Goal: Task Accomplishment & Management: Complete application form

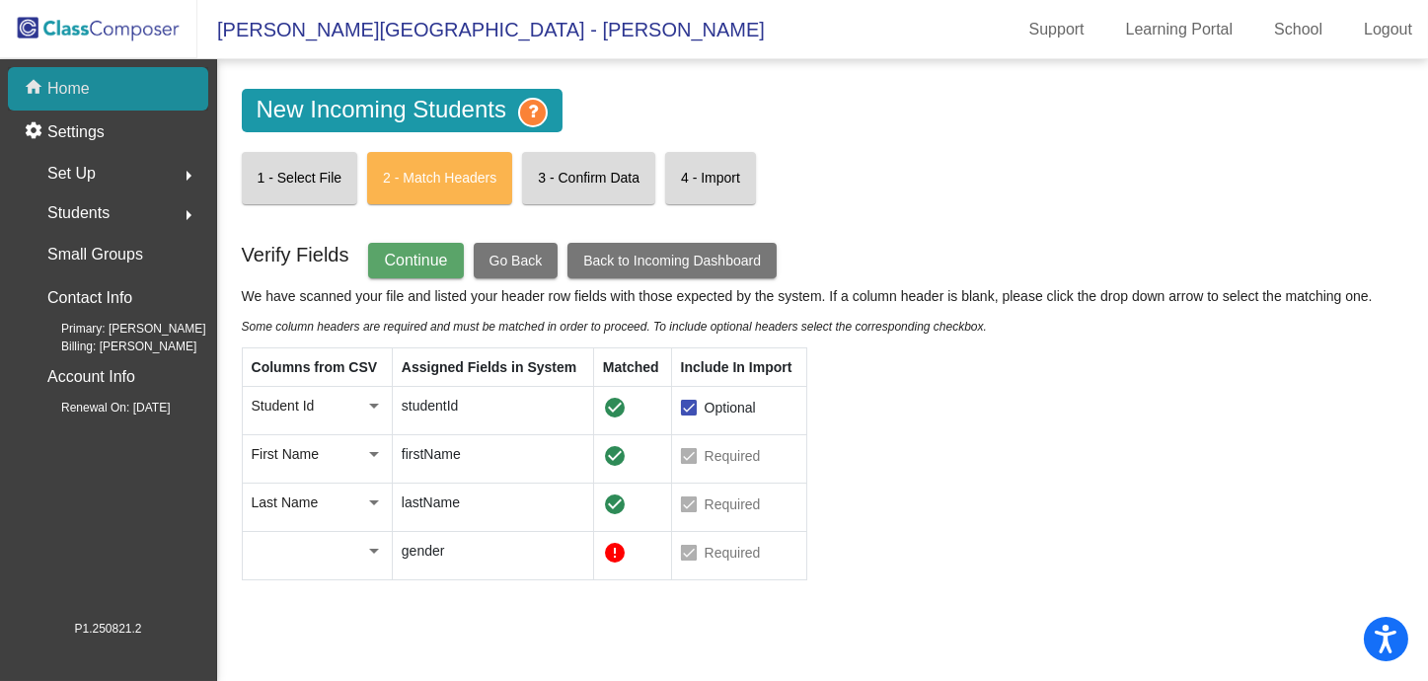
click at [63, 90] on p "Home" at bounding box center [68, 89] width 42 height 24
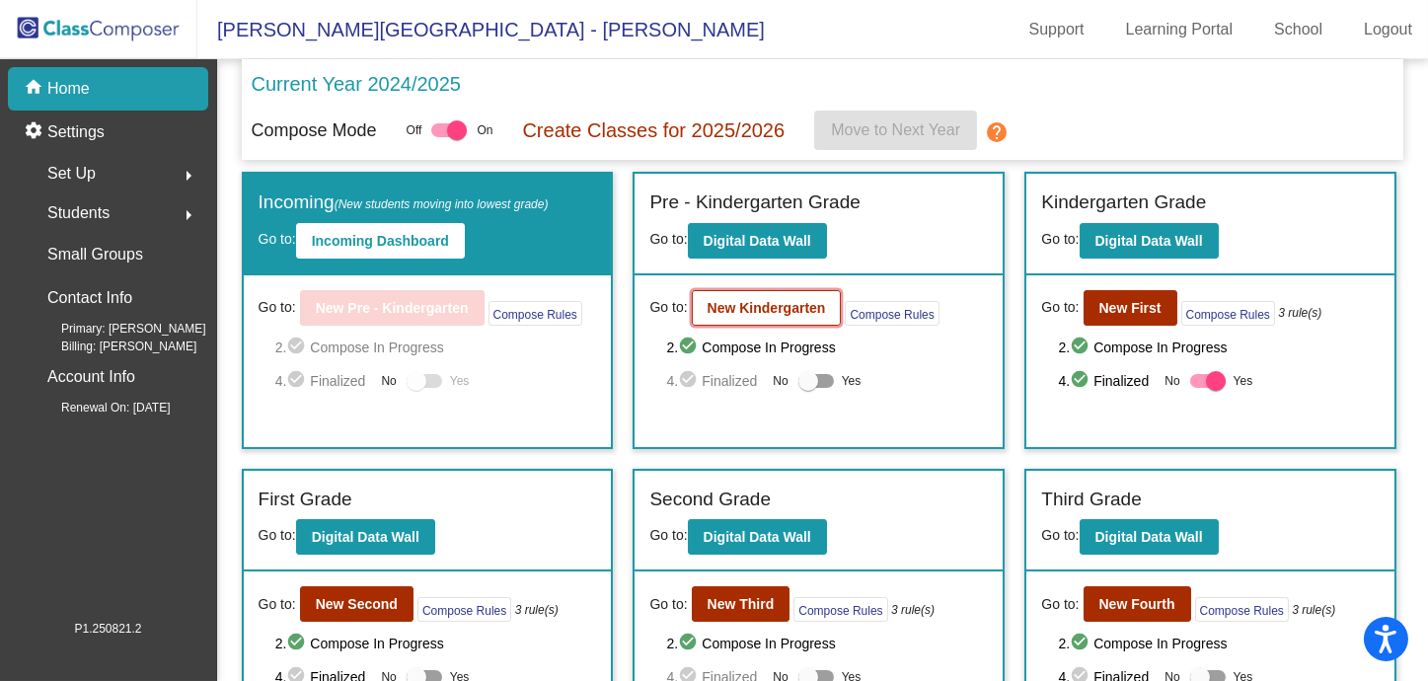
click at [781, 304] on b "New Kindergarten" at bounding box center [767, 308] width 118 height 16
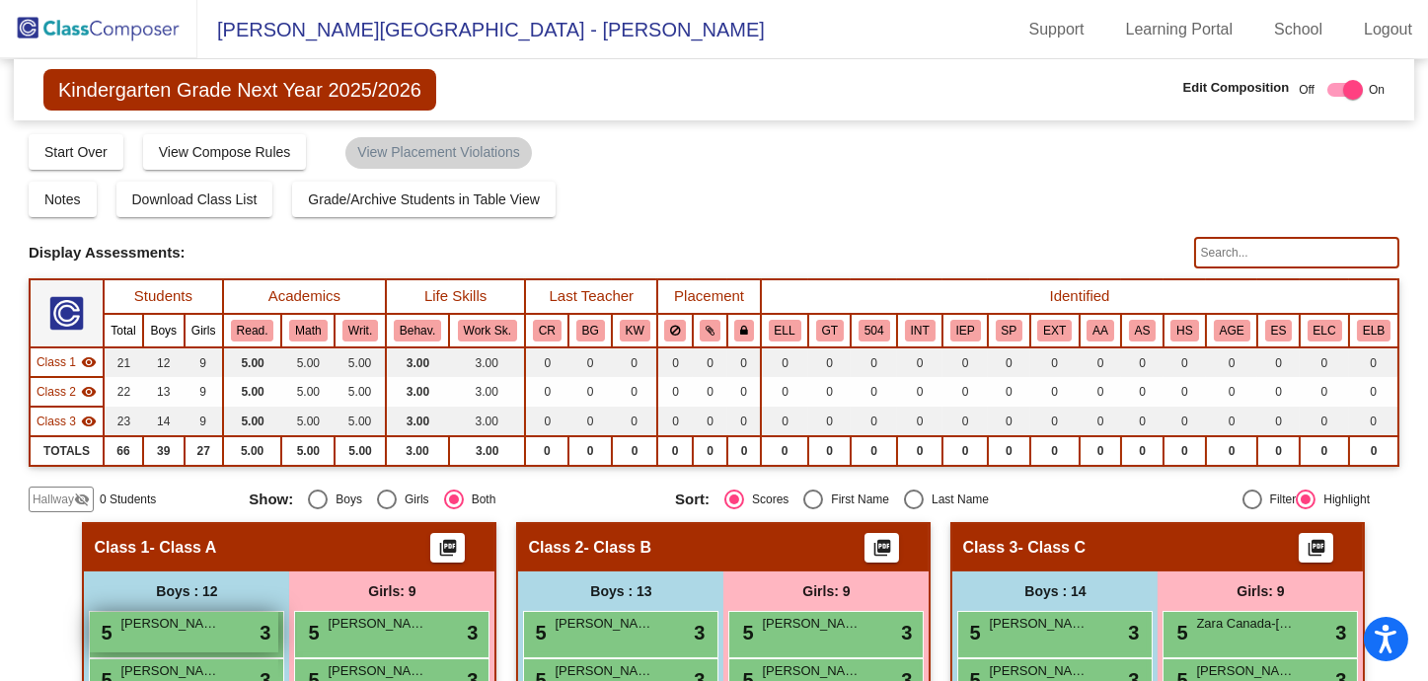
click at [115, 638] on div "5 [PERSON_NAME] lock do_not_disturb_alt 3" at bounding box center [184, 632] width 189 height 40
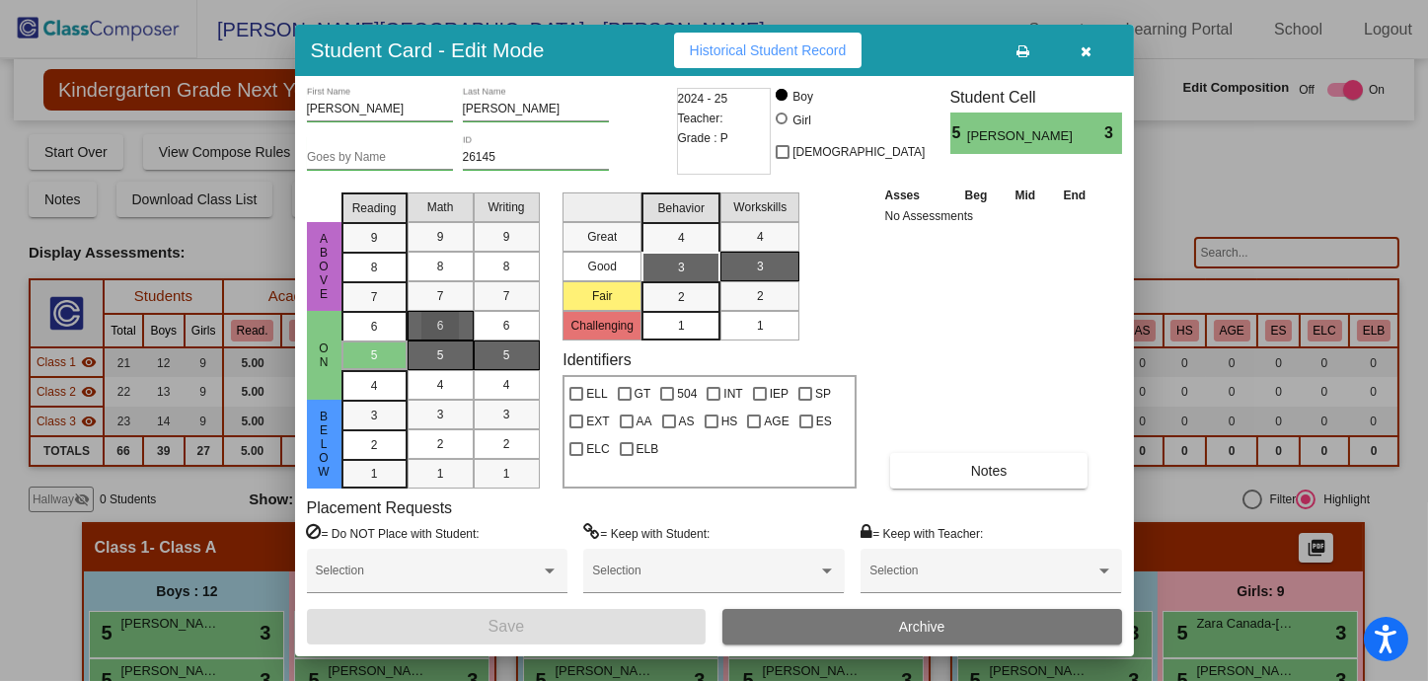
click at [449, 323] on div "6" at bounding box center [440, 326] width 38 height 30
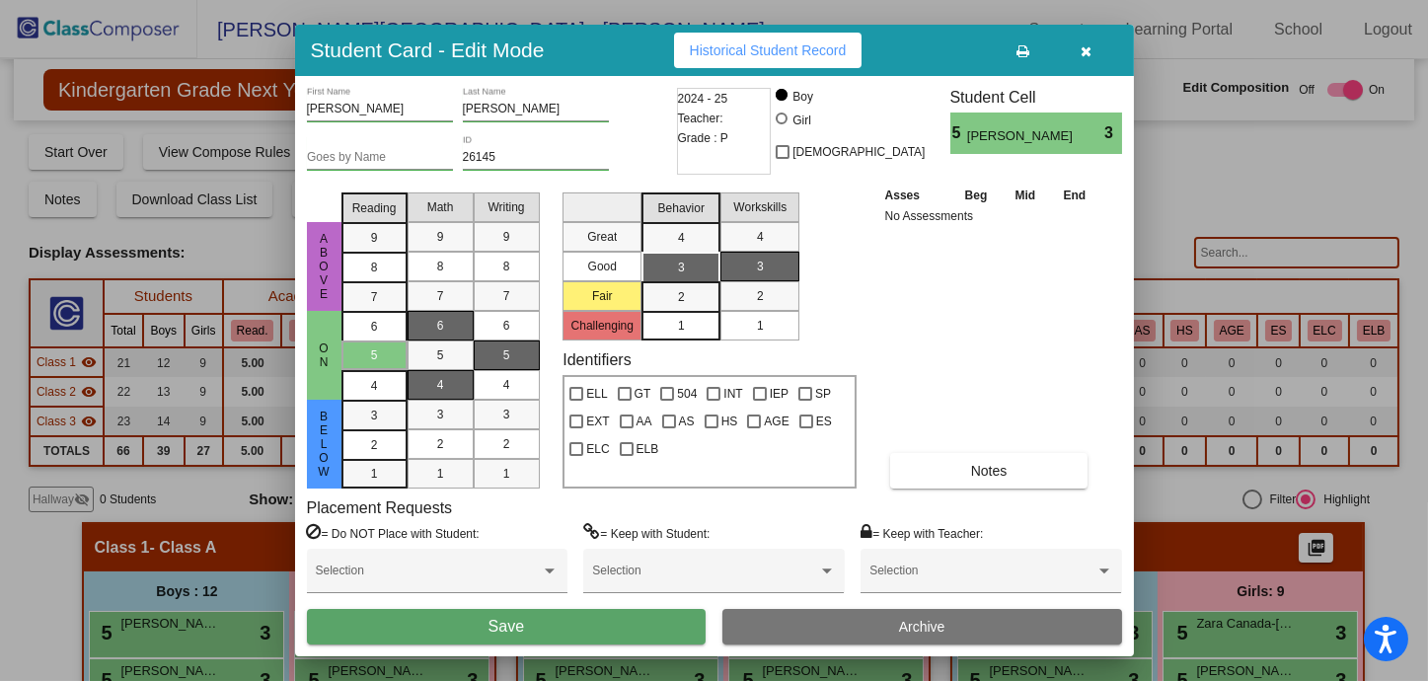
click at [456, 371] on div "4" at bounding box center [440, 385] width 38 height 30
click at [453, 355] on div "5" at bounding box center [440, 356] width 38 height 30
click at [1100, 47] on button "button" at bounding box center [1086, 51] width 63 height 36
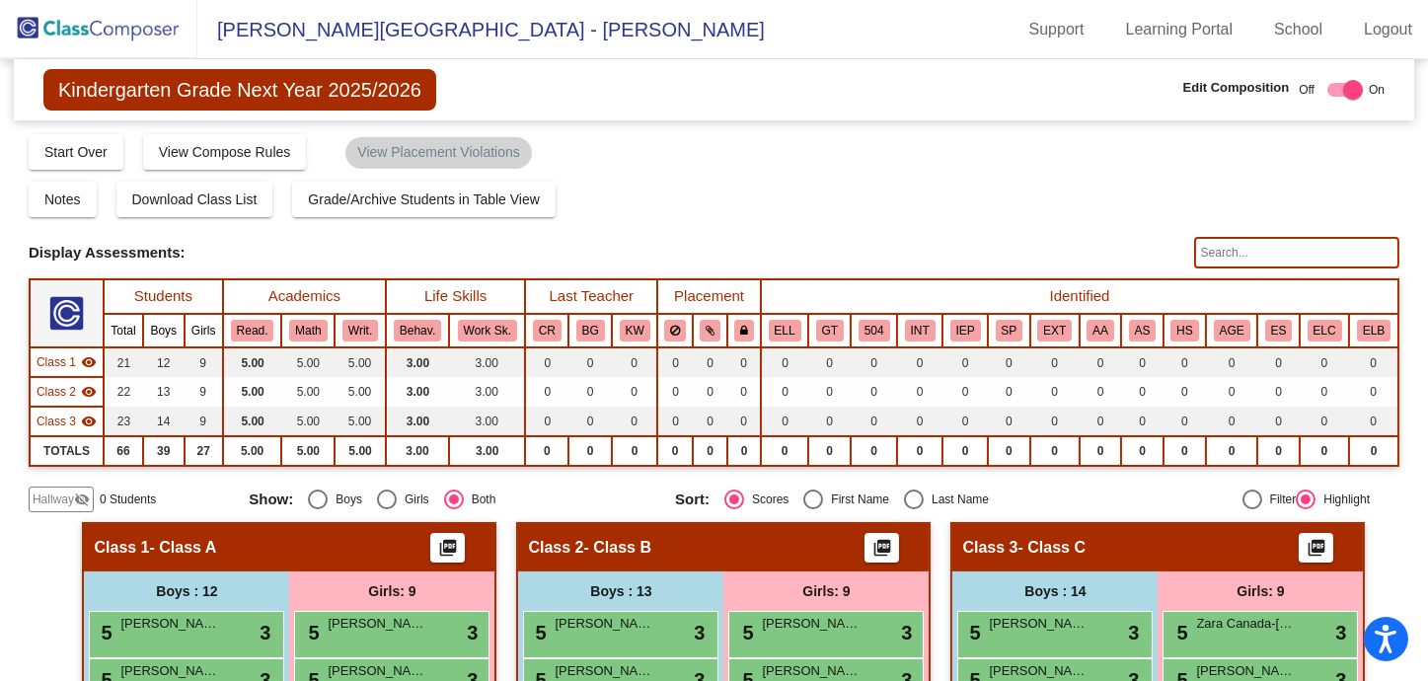
click at [75, 20] on img at bounding box center [98, 29] width 197 height 58
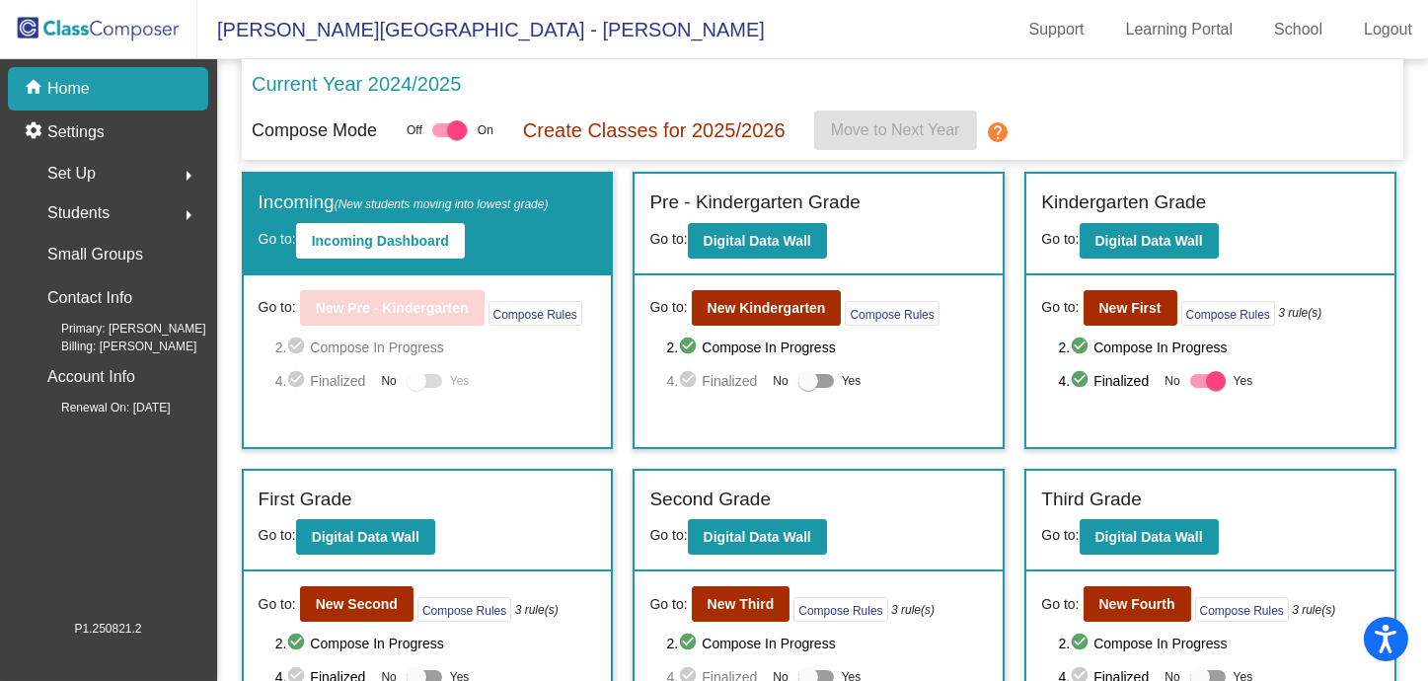
click at [1258, 130] on div "Compose Mode Off On Create Classes for 2025/2026 Move to Next Year help" at bounding box center [823, 130] width 1143 height 39
click at [762, 240] on b "Digital Data Wall" at bounding box center [758, 241] width 108 height 16
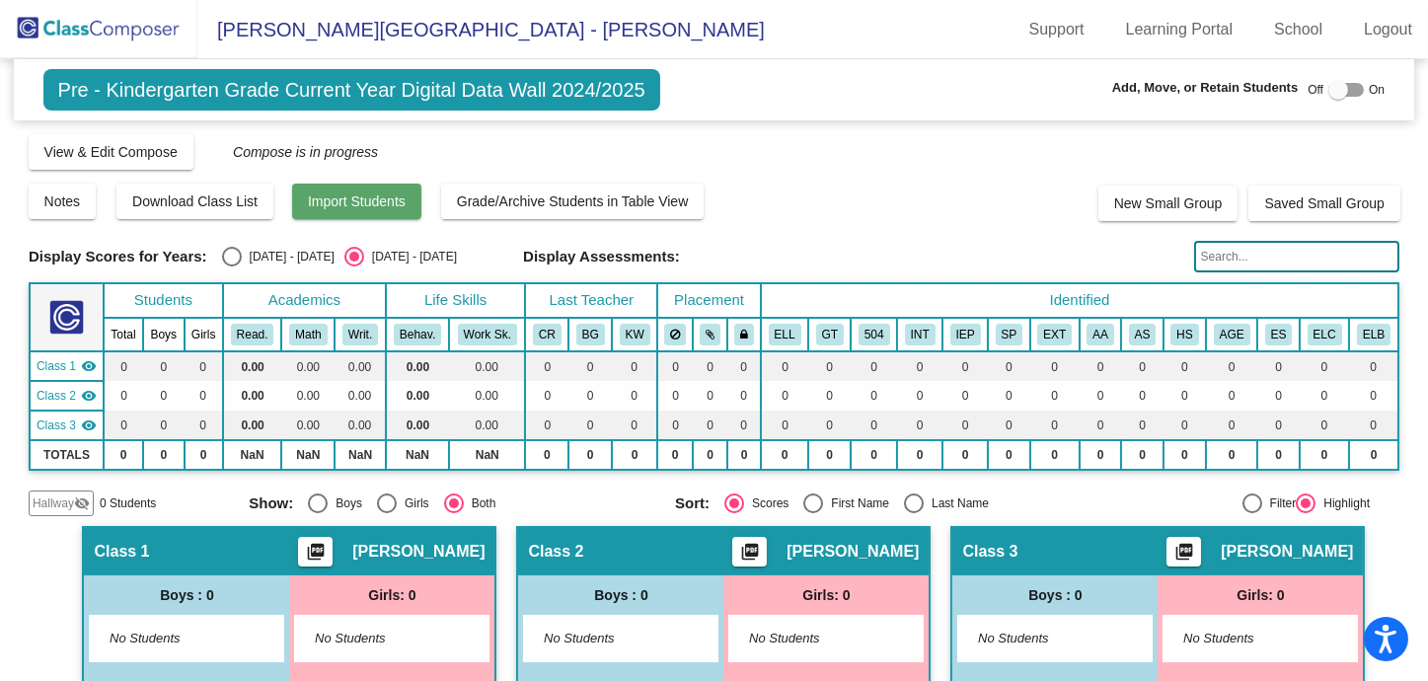
click at [321, 205] on span "Import Students" at bounding box center [357, 201] width 98 height 16
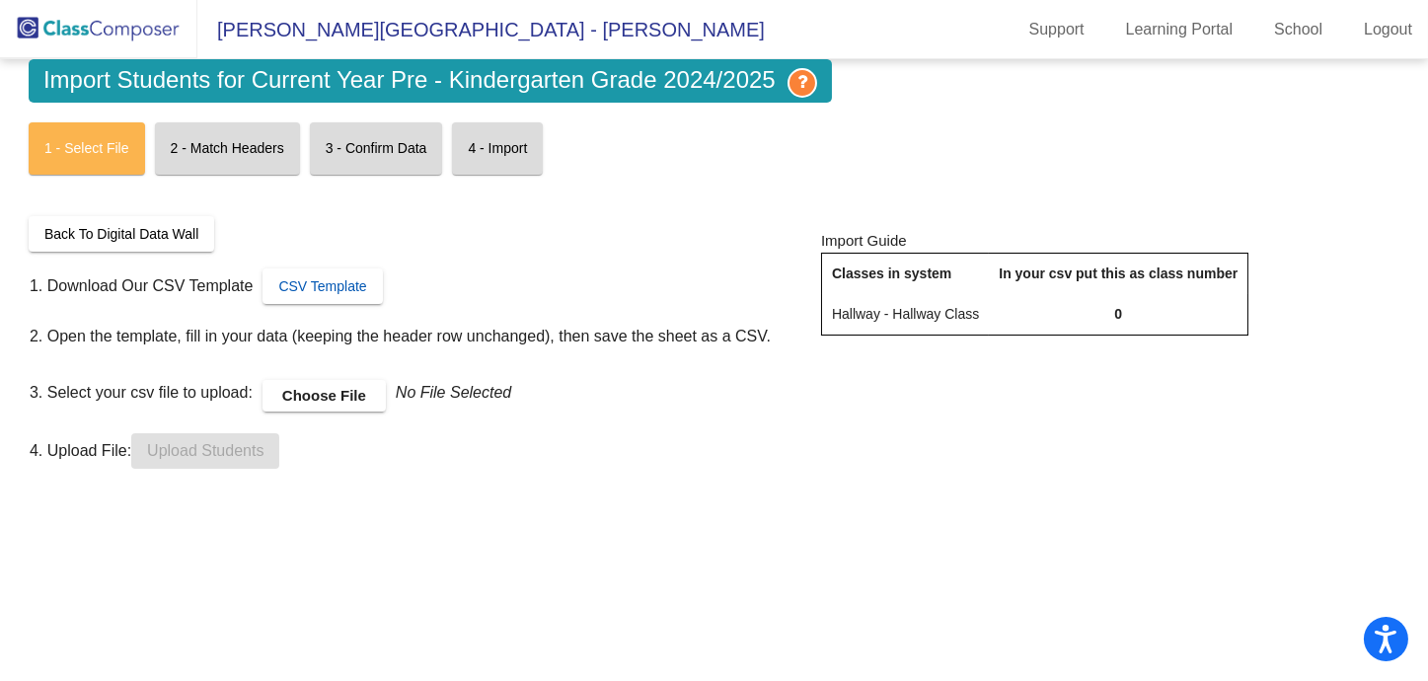
click at [343, 282] on span "CSV Template" at bounding box center [322, 286] width 88 height 16
click at [334, 281] on span "CSV Template" at bounding box center [322, 286] width 88 height 16
click at [336, 394] on label "Choose File" at bounding box center [324, 396] width 123 height 32
click at [0, 0] on input "Choose File" at bounding box center [0, 0] width 0 height 0
click at [313, 393] on label "Choose File" at bounding box center [324, 396] width 123 height 32
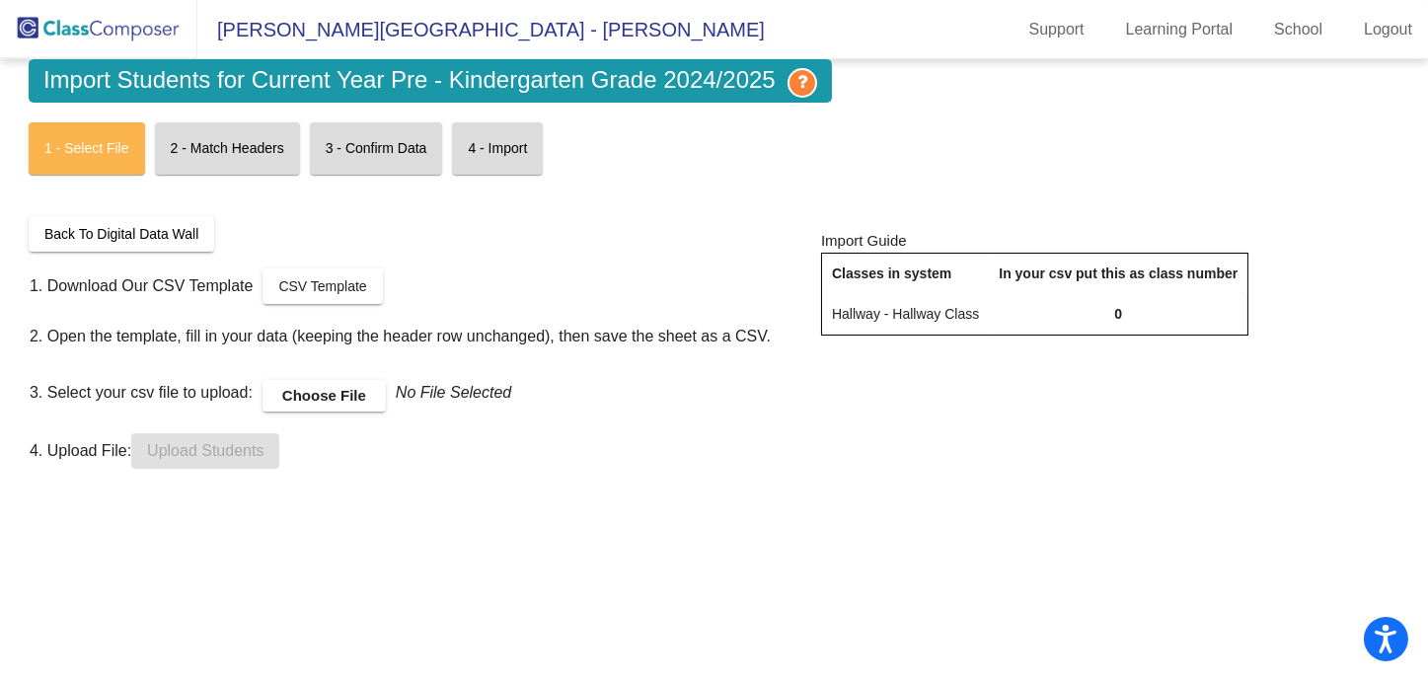
click at [0, 0] on input "Choose File" at bounding box center [0, 0] width 0 height 0
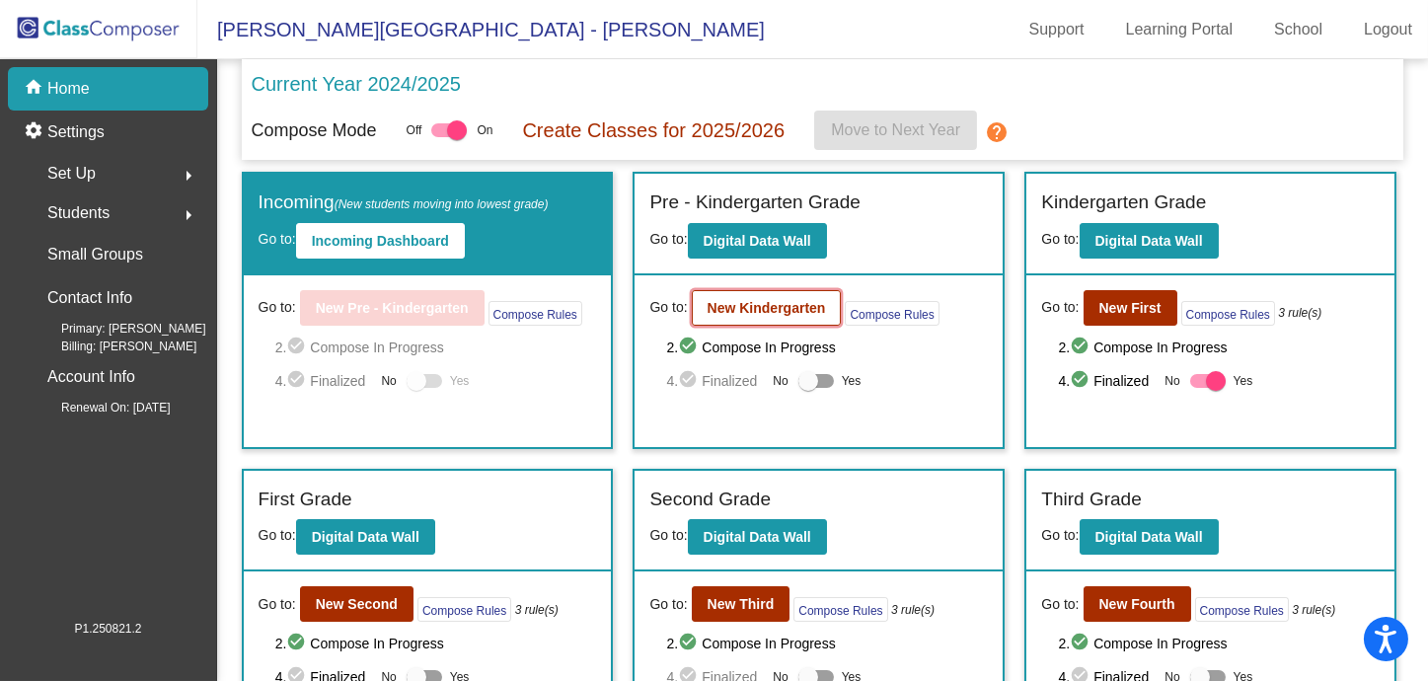
click at [790, 303] on b "New Kindergarten" at bounding box center [767, 308] width 118 height 16
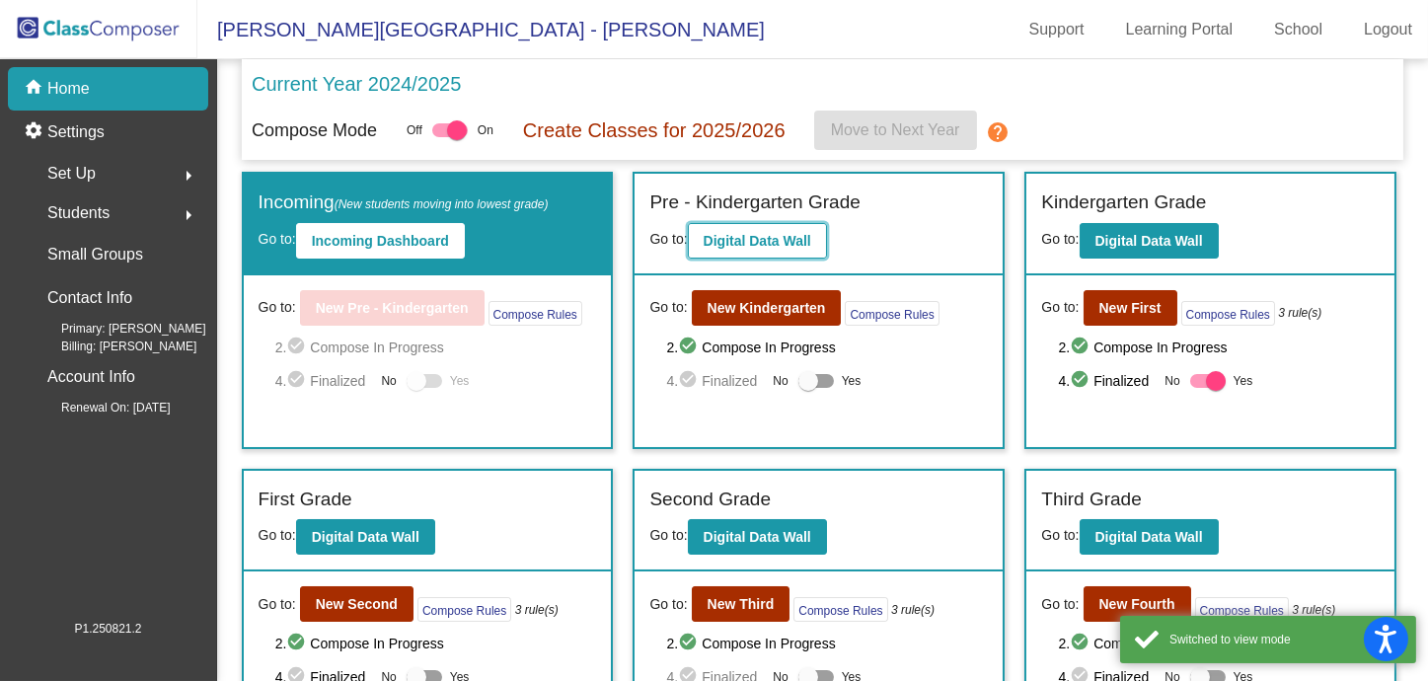
click at [763, 240] on b "Digital Data Wall" at bounding box center [758, 241] width 108 height 16
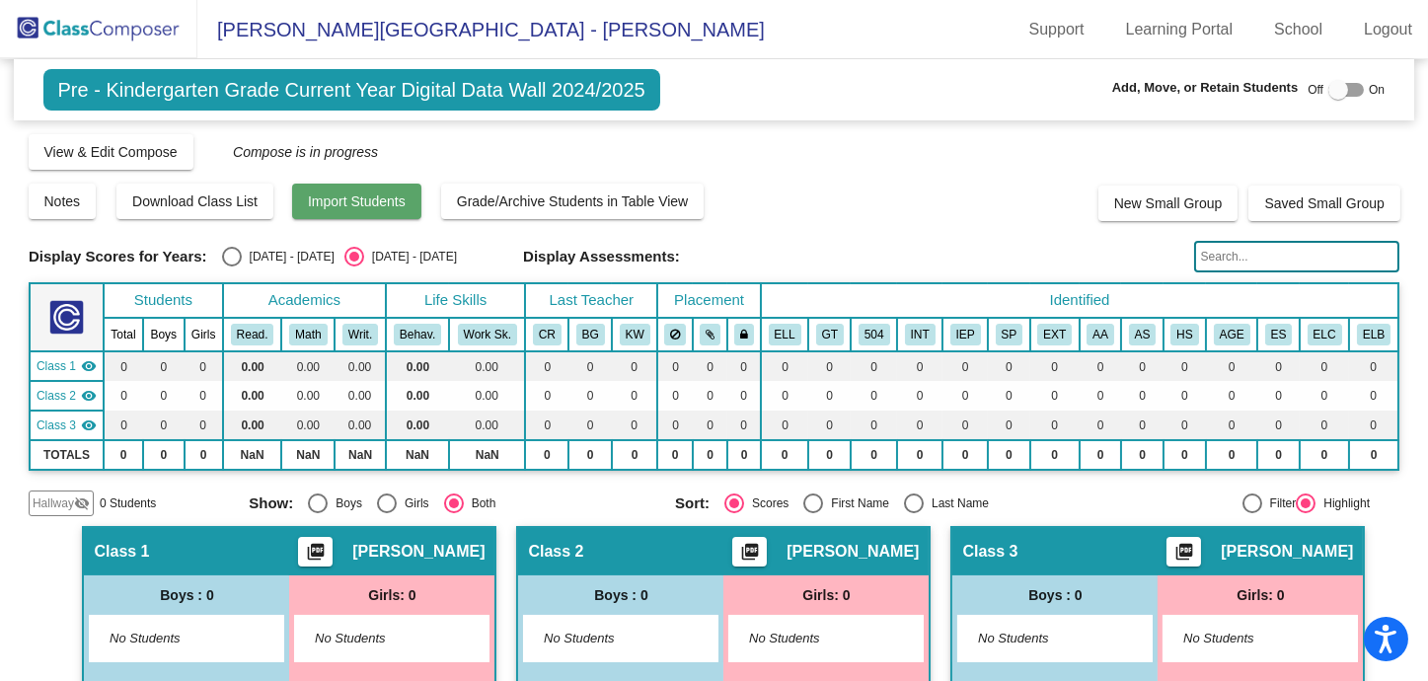
click at [373, 198] on span "Import Students" at bounding box center [357, 201] width 98 height 16
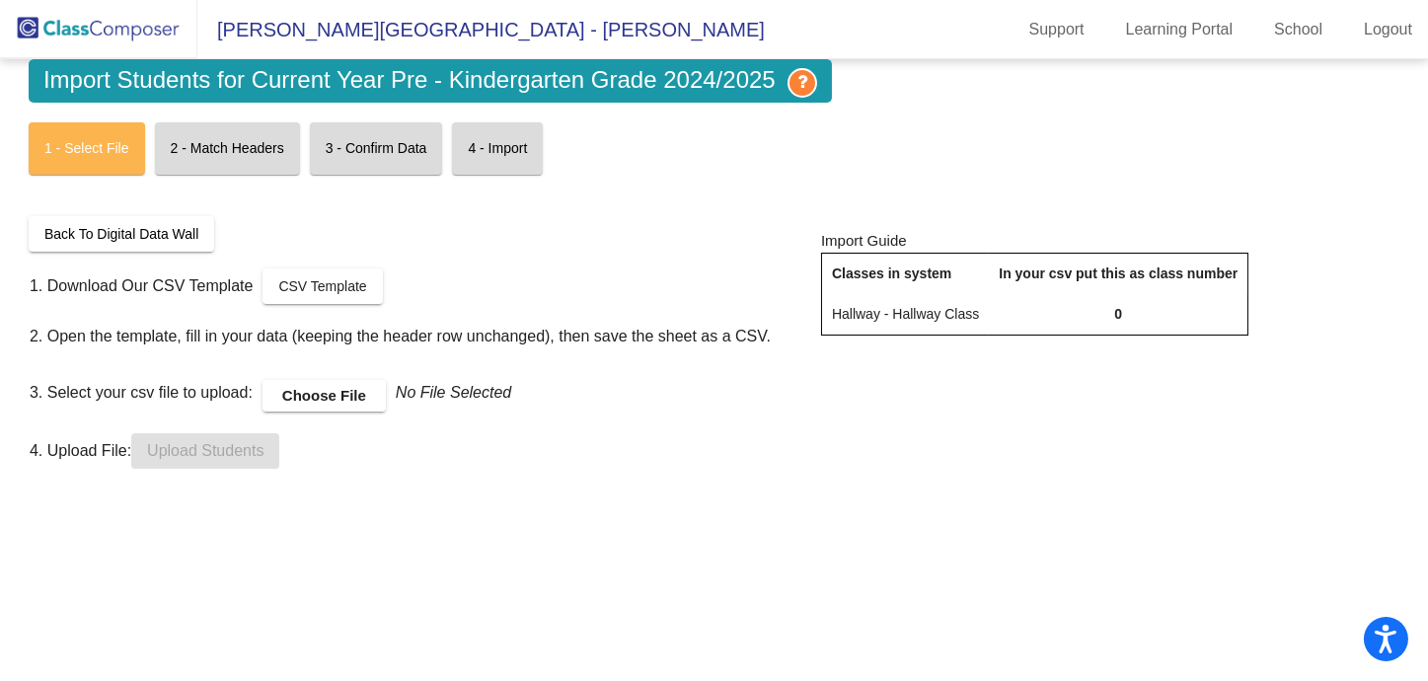
click at [304, 397] on label "Choose File" at bounding box center [324, 396] width 123 height 32
click at [0, 0] on input "Choose File" at bounding box center [0, 0] width 0 height 0
